Goal: Obtain resource: Download file/media

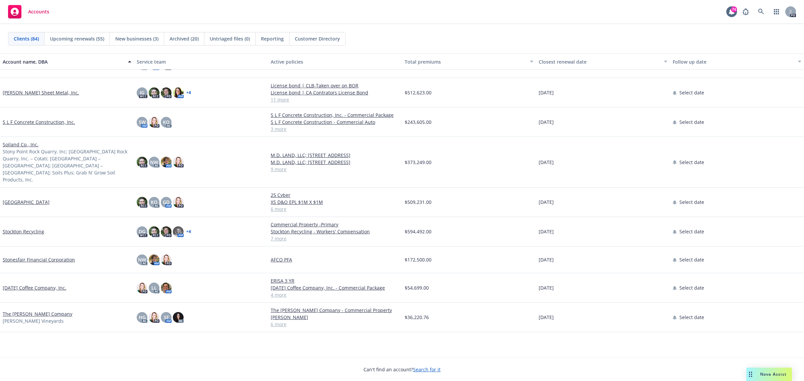
scroll to position [1634, 0]
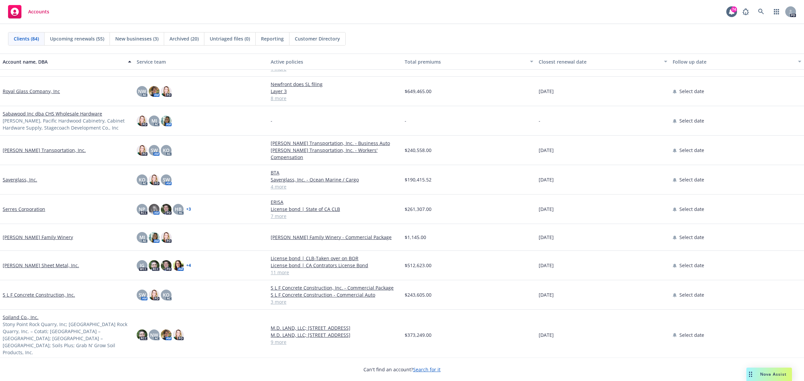
click at [34, 149] on link "[PERSON_NAME] Transportation, Inc." at bounding box center [44, 150] width 83 height 7
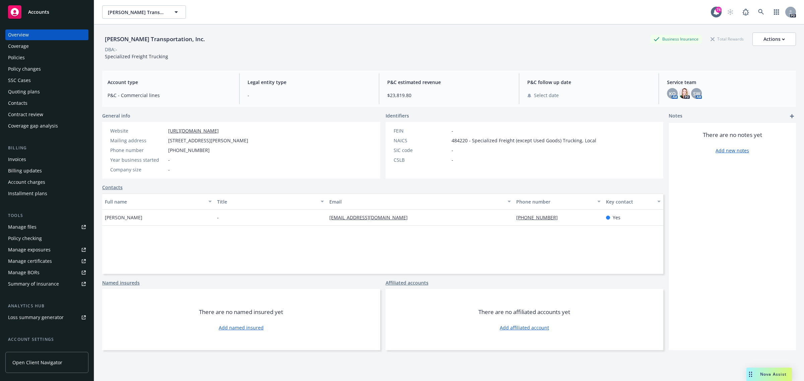
click at [17, 59] on div "Policies" at bounding box center [16, 57] width 17 height 11
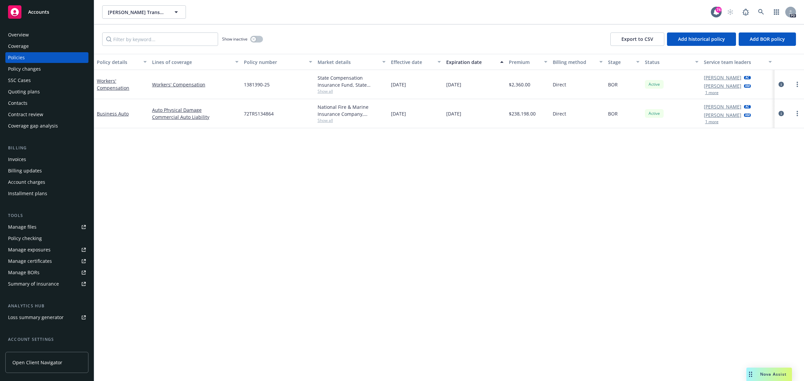
drag, startPoint x: 38, startPoint y: 9, endPoint x: 36, endPoint y: 18, distance: 8.9
click at [38, 9] on span "Accounts" at bounding box center [38, 11] width 21 height 5
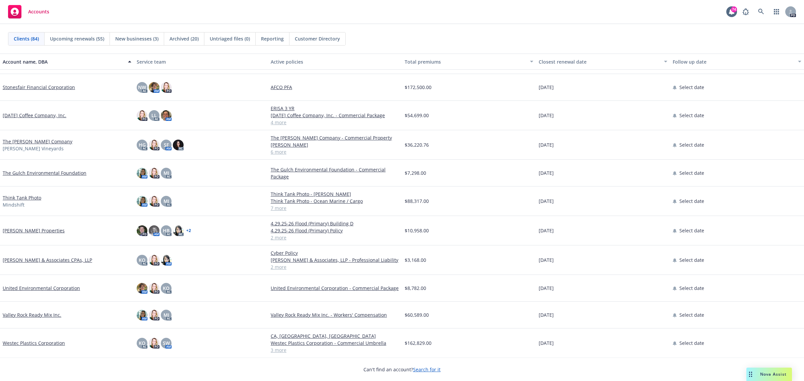
scroll to position [1922, 0]
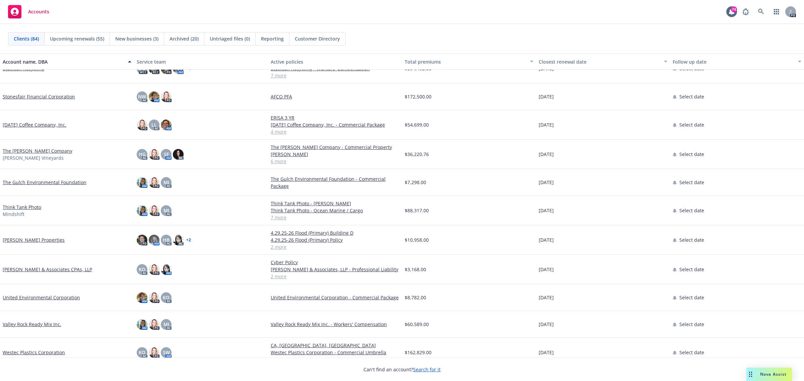
click at [17, 182] on link "The Gulch Environmental Foundation" at bounding box center [45, 182] width 84 height 7
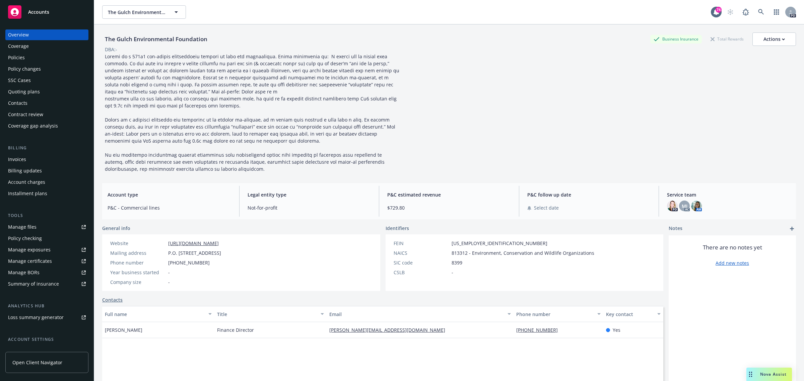
click at [18, 57] on div "Policies" at bounding box center [16, 57] width 17 height 11
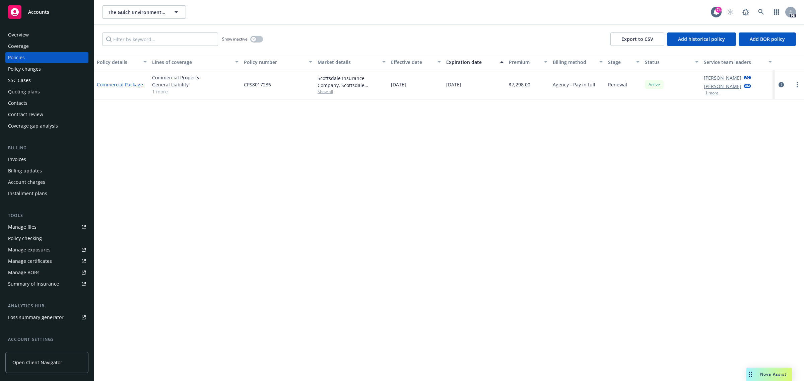
click at [123, 85] on link "Commercial Package" at bounding box center [120, 84] width 46 height 6
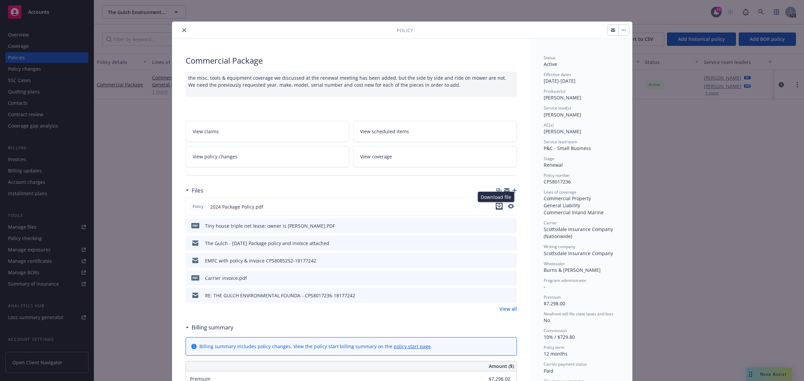
click at [497, 206] on icon "download file" at bounding box center [499, 206] width 5 height 5
click at [182, 29] on icon "close" at bounding box center [184, 30] width 4 height 4
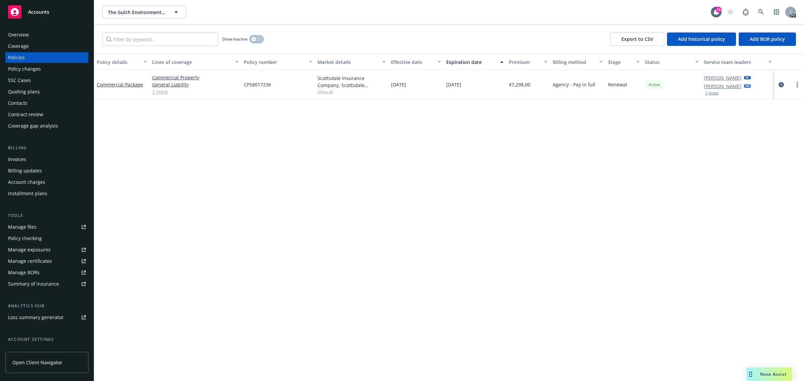
click at [256, 41] on button "button" at bounding box center [256, 39] width 13 height 7
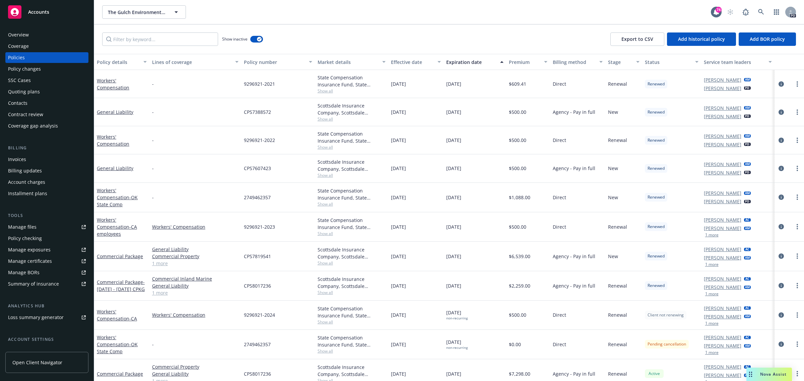
click at [39, 12] on span "Accounts" at bounding box center [38, 11] width 21 height 5
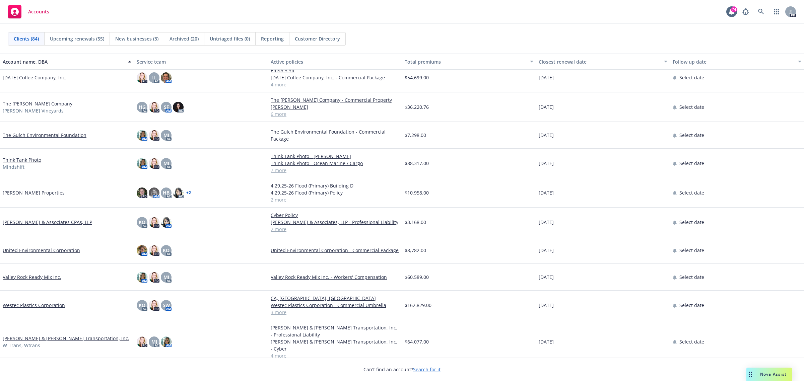
scroll to position [1993, 0]
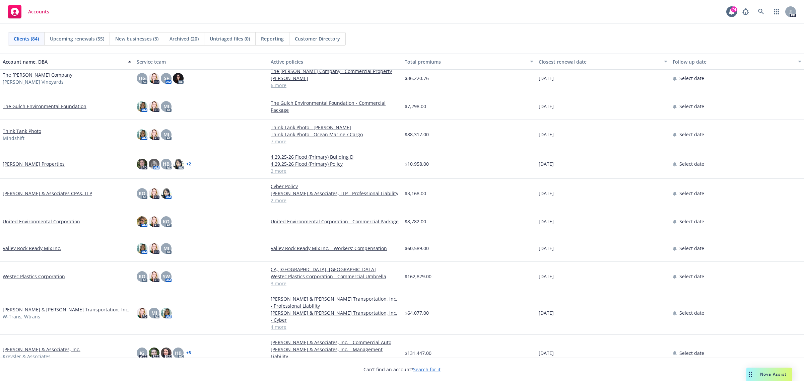
click at [24, 346] on link "[PERSON_NAME] & Associates, Inc." at bounding box center [42, 349] width 78 height 7
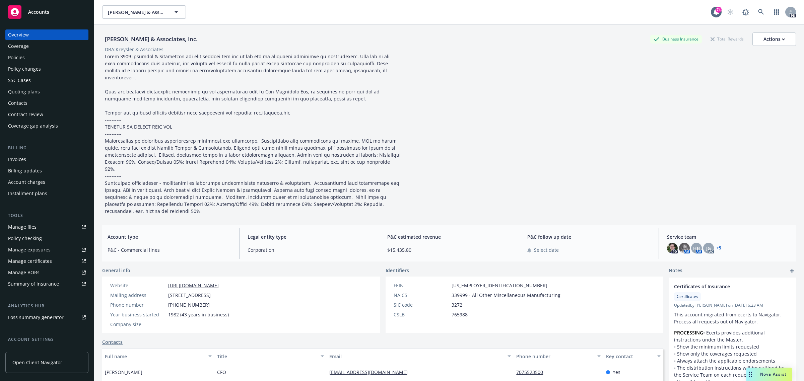
click at [22, 56] on div "Policies" at bounding box center [16, 57] width 17 height 11
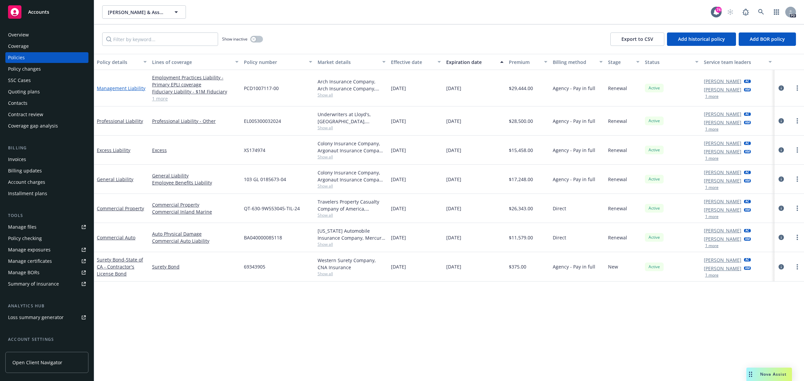
click at [129, 86] on link "Management Liability" at bounding box center [121, 88] width 49 height 6
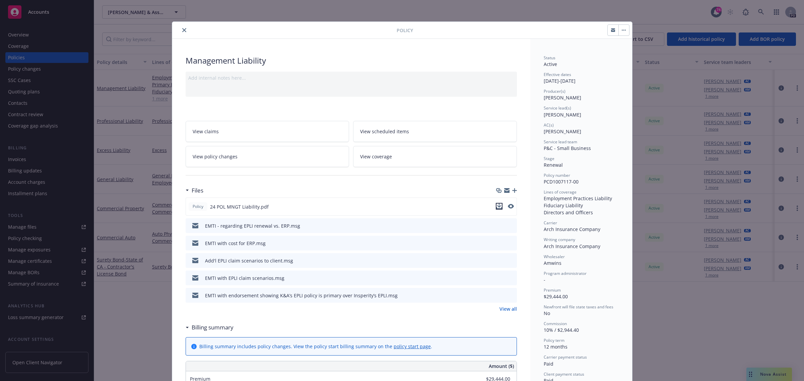
click at [497, 208] on icon "download file" at bounding box center [499, 206] width 4 height 4
click at [182, 29] on icon "close" at bounding box center [184, 30] width 4 height 4
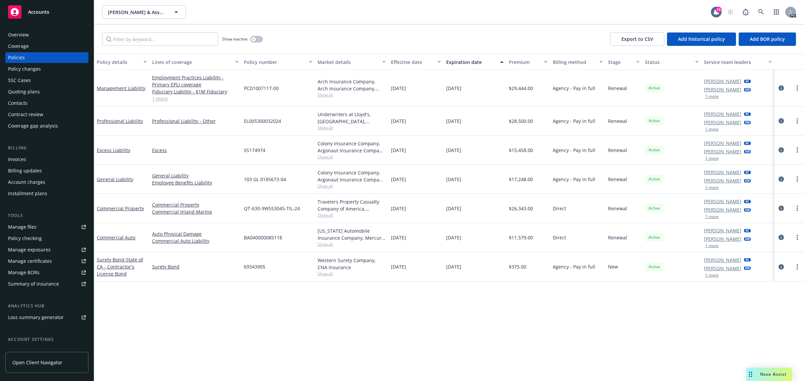
click at [40, 12] on span "Accounts" at bounding box center [38, 11] width 21 height 5
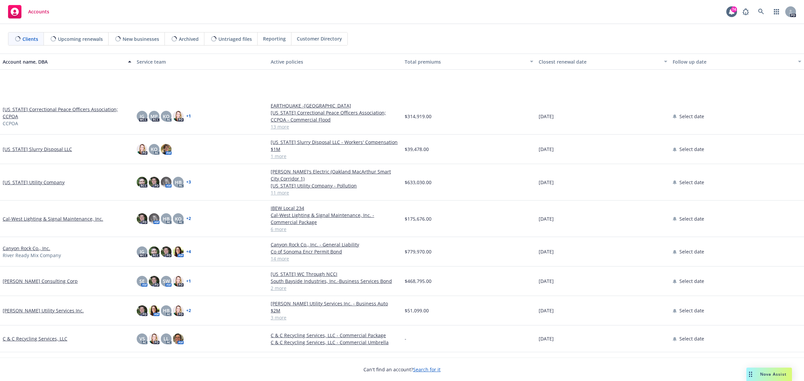
scroll to position [545, 0]
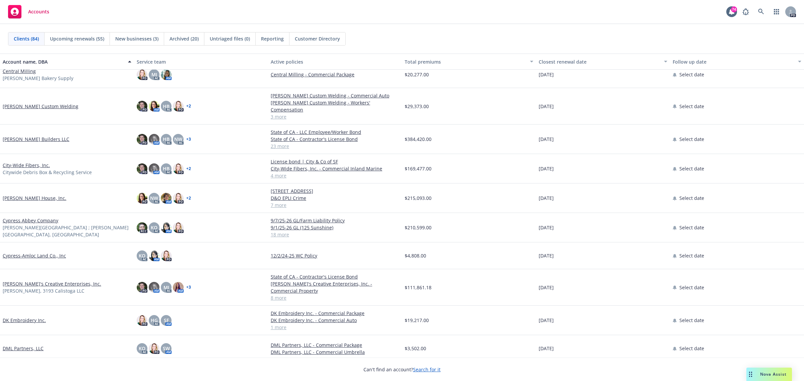
click at [20, 280] on link "[PERSON_NAME]'s Creative Enterprises, Inc." at bounding box center [52, 283] width 99 height 7
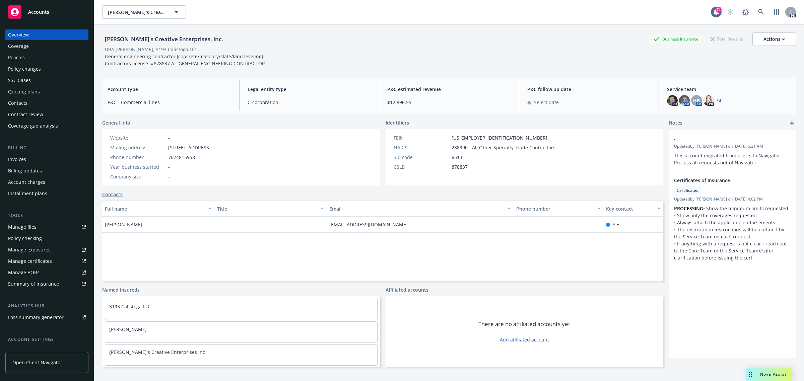
click at [13, 57] on div "Policies" at bounding box center [16, 57] width 17 height 11
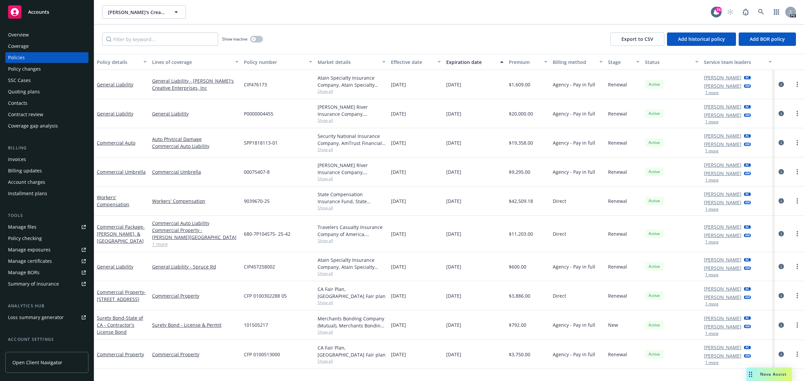
click at [22, 36] on div "Overview" at bounding box center [18, 34] width 21 height 11
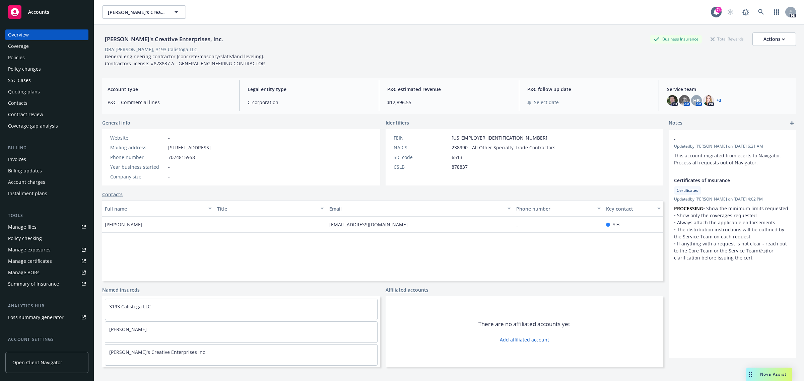
click at [39, 9] on span "Accounts" at bounding box center [38, 11] width 21 height 5
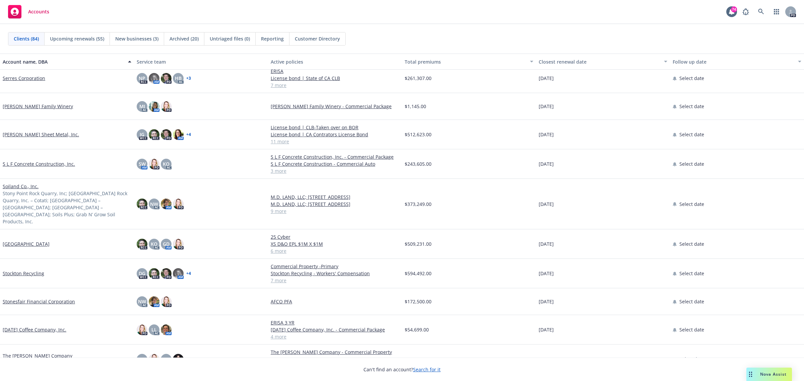
scroll to position [1634, 0]
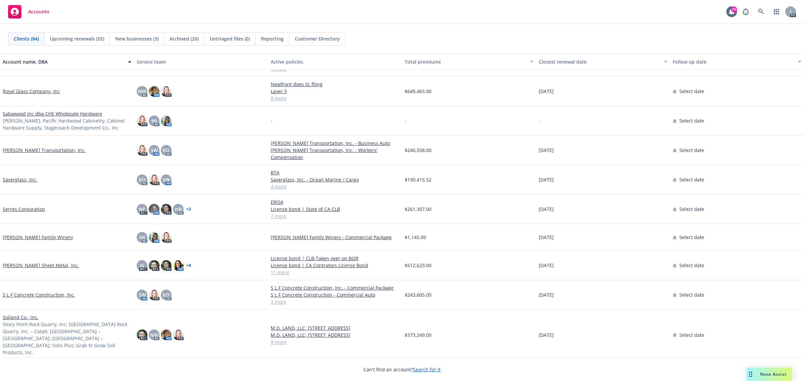
click at [19, 147] on link "[PERSON_NAME] Transportation, Inc." at bounding box center [44, 150] width 83 height 7
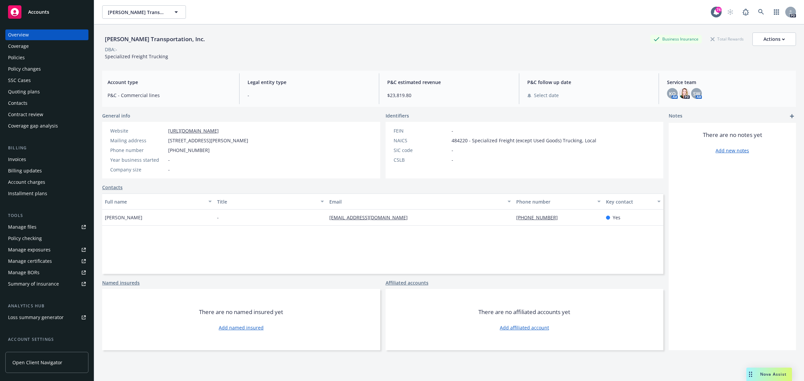
click at [16, 55] on div "Policies" at bounding box center [16, 57] width 17 height 11
